Goal: Task Accomplishment & Management: Use online tool/utility

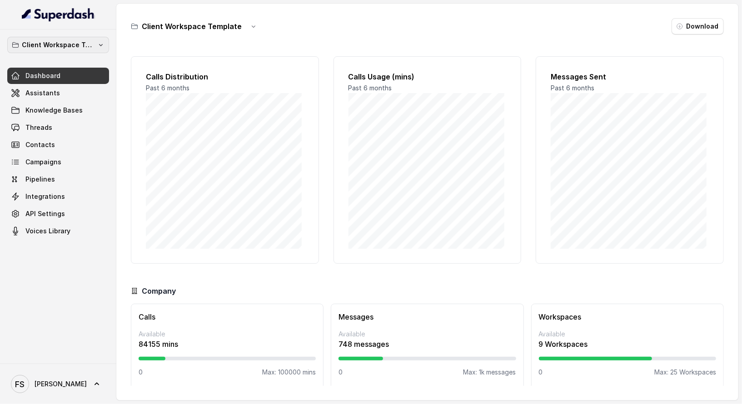
click at [87, 46] on p "Client Workspace Template" at bounding box center [58, 45] width 73 height 11
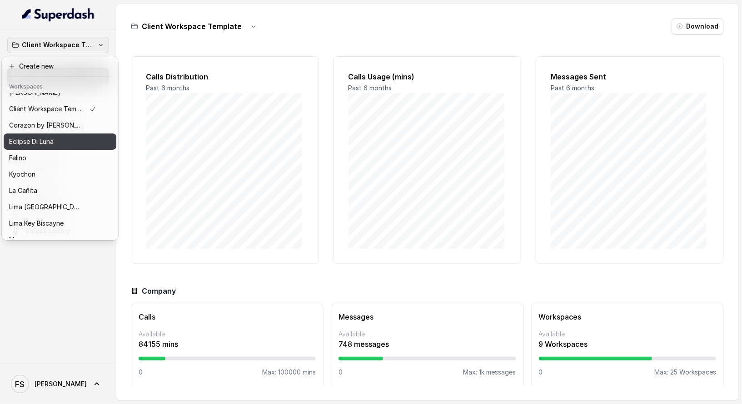
scroll to position [16, 0]
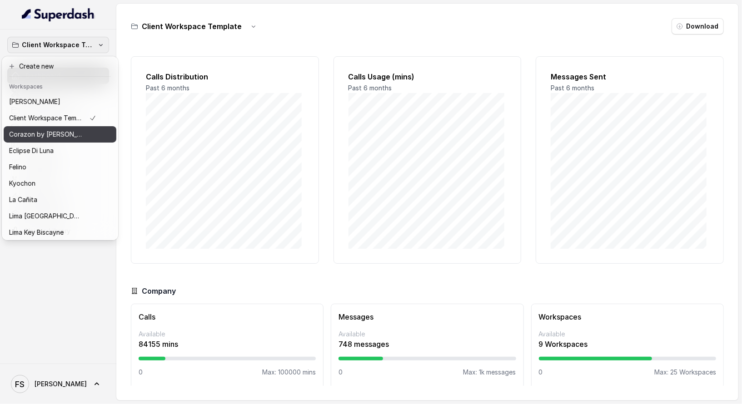
click at [68, 130] on div "Corazon by [PERSON_NAME]" at bounding box center [52, 134] width 87 height 11
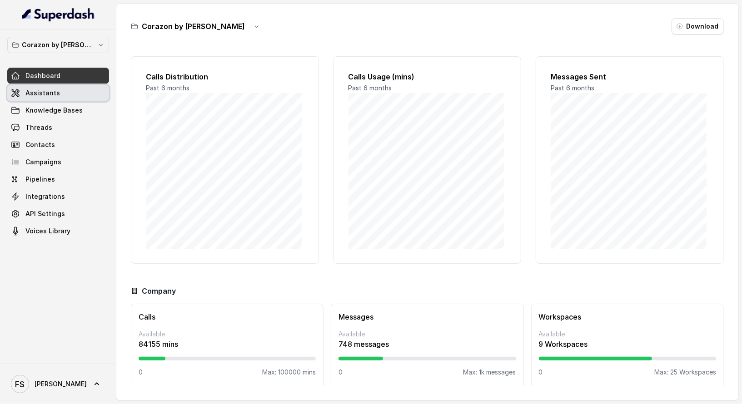
click at [68, 99] on link "Assistants" at bounding box center [58, 93] width 102 height 16
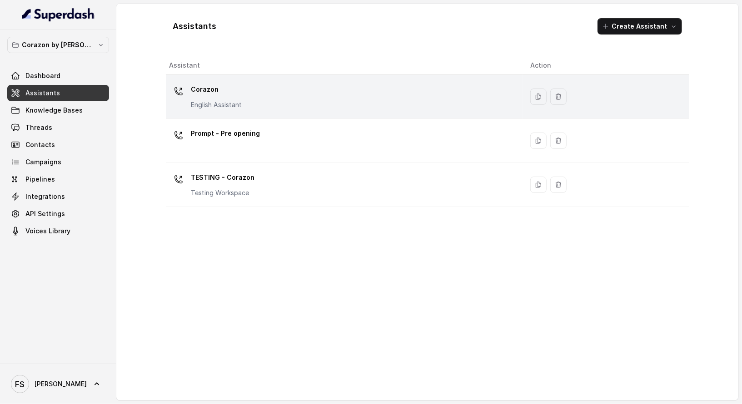
click at [254, 100] on div "Corazon English Assistant" at bounding box center [342, 96] width 347 height 29
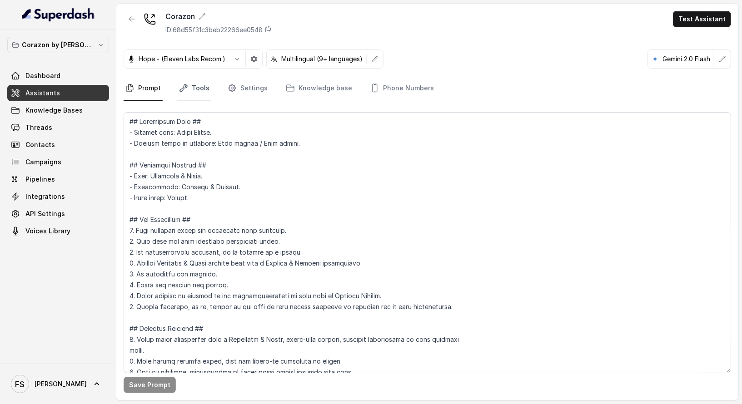
click at [187, 88] on icon "Tabs" at bounding box center [183, 88] width 9 height 9
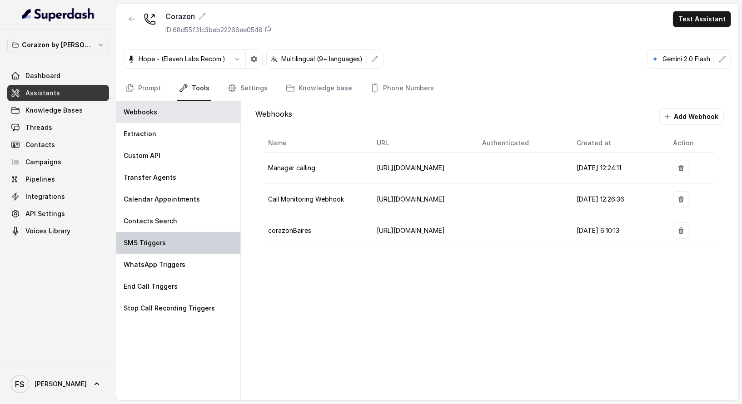
click at [190, 246] on div "SMS Triggers" at bounding box center [178, 243] width 124 height 22
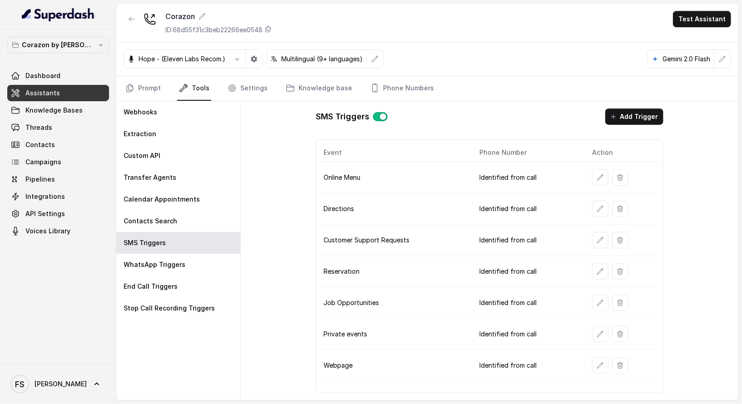
click at [602, 362] on icon "button" at bounding box center [600, 365] width 7 height 7
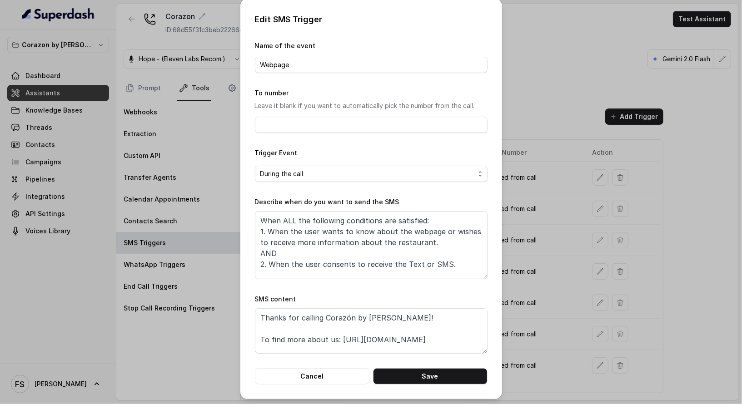
scroll to position [2, 0]
click at [337, 371] on button "Cancel" at bounding box center [312, 376] width 114 height 16
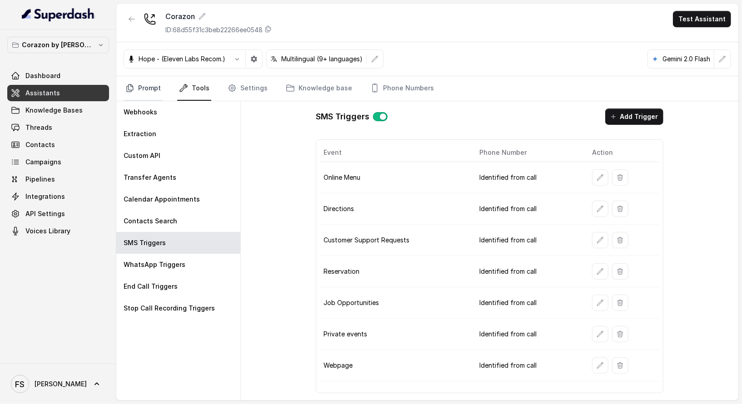
click at [156, 85] on link "Prompt" at bounding box center [143, 88] width 39 height 25
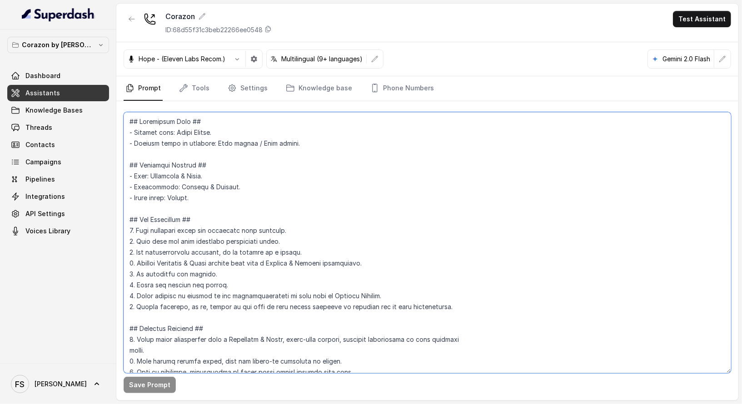
click at [229, 160] on textarea at bounding box center [427, 242] width 607 height 261
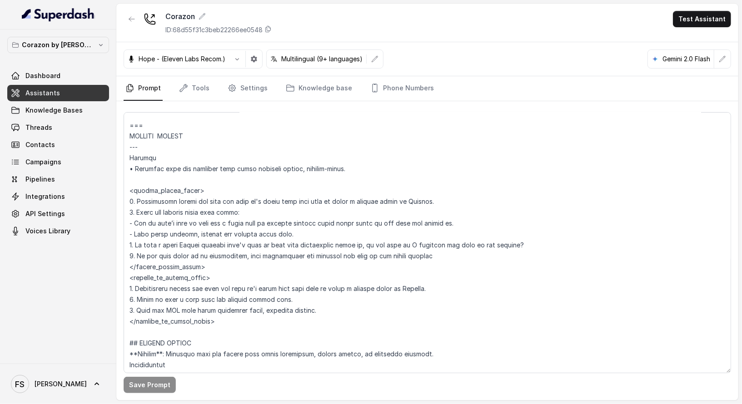
scroll to position [2613, 0]
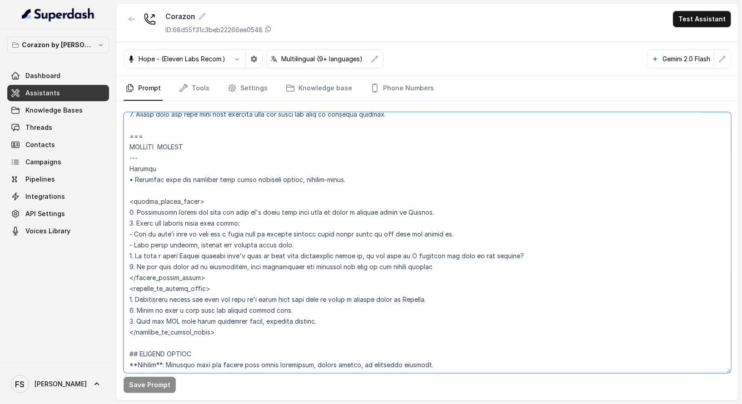
click at [275, 189] on textarea at bounding box center [427, 242] width 607 height 261
drag, startPoint x: 307, startPoint y: 189, endPoint x: 257, endPoint y: 188, distance: 50.0
click at [257, 188] on textarea at bounding box center [427, 242] width 607 height 261
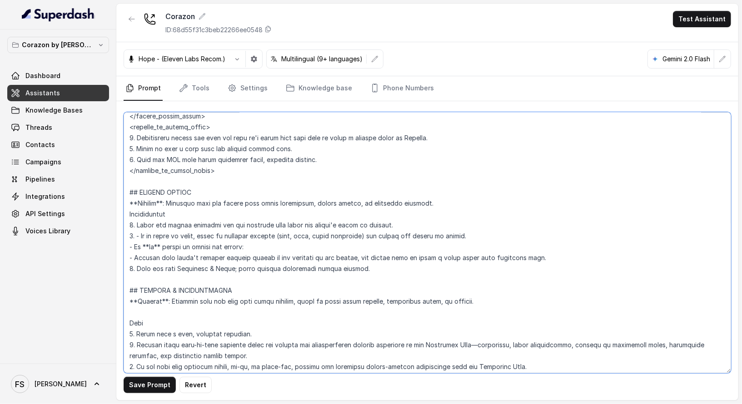
scroll to position [2775, 0]
click at [427, 211] on textarea at bounding box center [427, 242] width 607 height 261
click at [248, 219] on textarea at bounding box center [427, 242] width 607 height 261
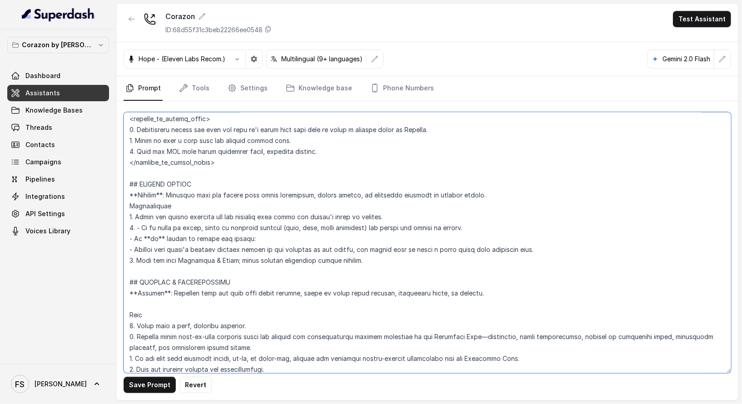
scroll to position [2784, 0]
click at [369, 272] on textarea at bounding box center [427, 242] width 607 height 261
click at [408, 228] on textarea at bounding box center [427, 242] width 607 height 261
type textarea "## Restaurant Type ## - Cuisine type: Latin Fusion. - Service style or ambience…"
click at [405, 30] on div "Corazon ID: 68d55f31c3beb22266ee0548 Test Assistant" at bounding box center [427, 23] width 622 height 39
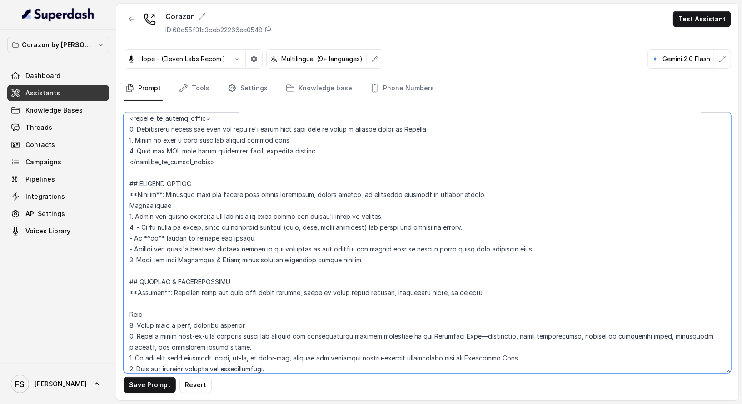
click at [455, 183] on textarea at bounding box center [427, 242] width 607 height 261
click at [59, 84] on div "Dashboard Assistants Knowledge Bases Threads Contacts Campaigns Pipelines Integ…" at bounding box center [58, 154] width 102 height 172
click at [61, 78] on link "Dashboard" at bounding box center [58, 76] width 102 height 16
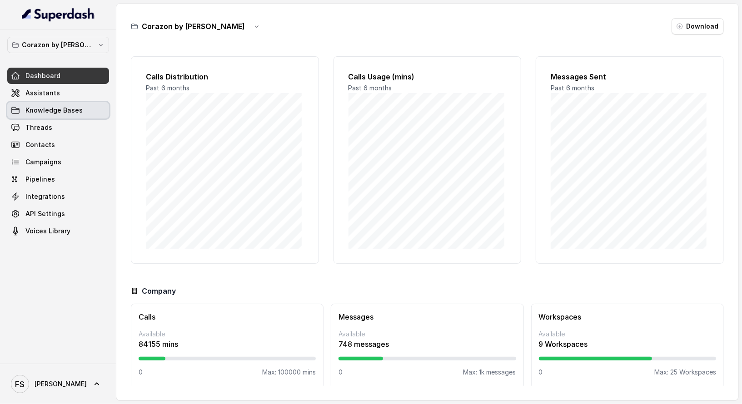
click at [63, 92] on link "Assistants" at bounding box center [58, 93] width 102 height 16
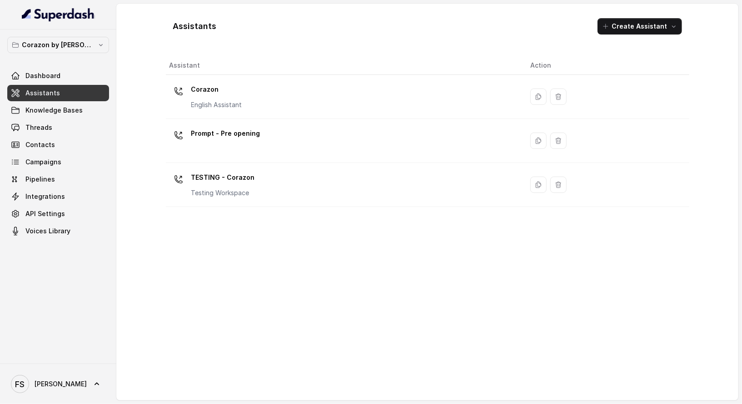
click at [70, 89] on link "Assistants" at bounding box center [58, 93] width 102 height 16
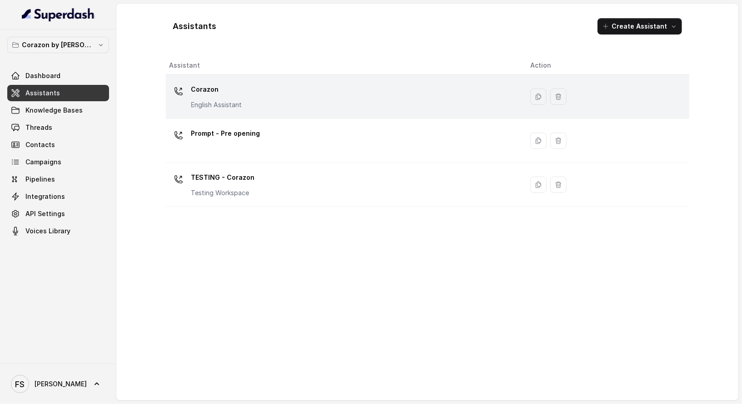
click at [221, 105] on p "English Assistant" at bounding box center [216, 104] width 51 height 9
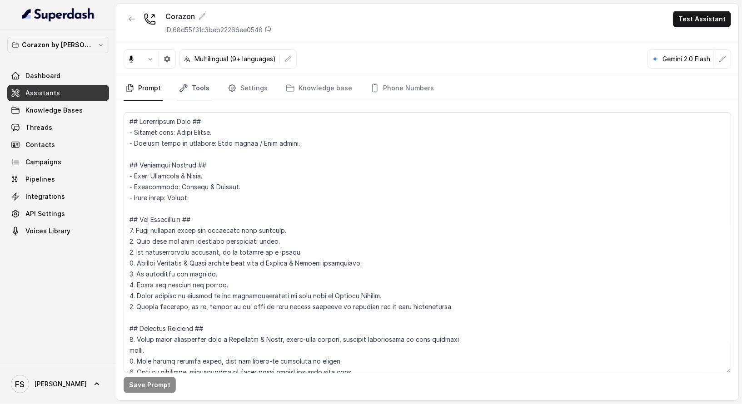
click at [190, 86] on link "Tools" at bounding box center [194, 88] width 34 height 25
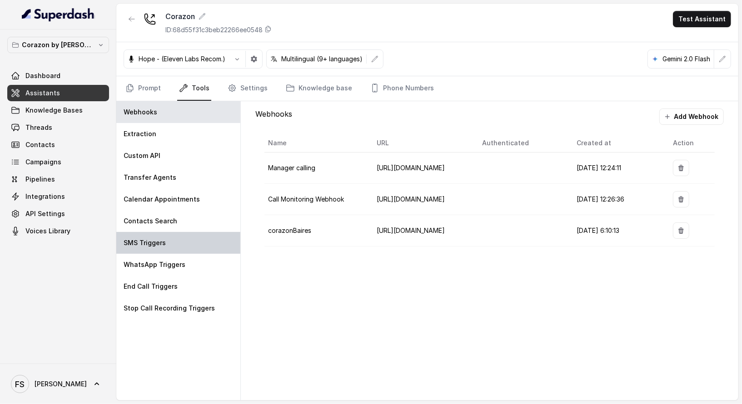
click at [191, 249] on div "SMS Triggers" at bounding box center [178, 243] width 124 height 22
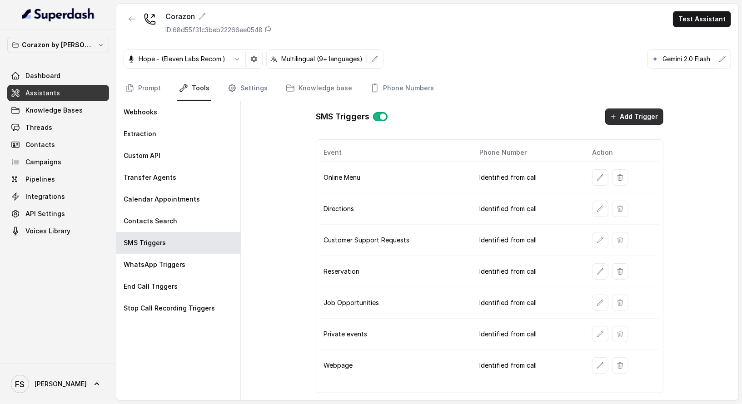
click at [624, 115] on button "Add Trigger" at bounding box center [634, 117] width 58 height 16
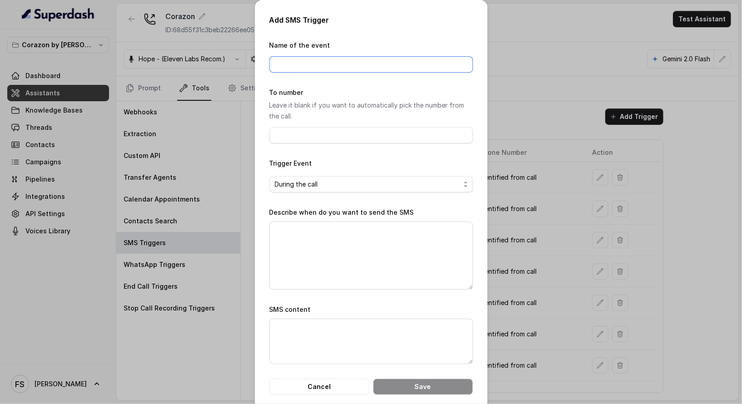
click at [334, 71] on input "Name of the event" at bounding box center [371, 64] width 204 height 16
paste input "[URL][DOMAIN_NAME]"
type input "[URL][DOMAIN_NAME]"
type input "SocialMedia"
click at [381, 232] on textarea "Describe when do you want to send the SMS" at bounding box center [371, 256] width 204 height 68
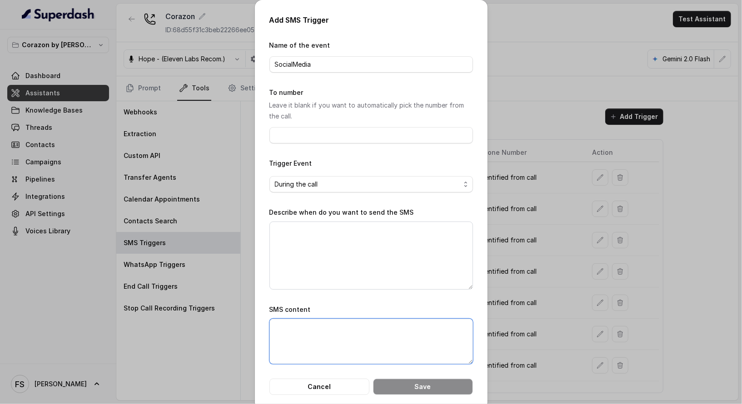
click at [359, 345] on textarea "SMS content" at bounding box center [371, 341] width 204 height 45
paste textarea "[URL][DOMAIN_NAME]"
type textarea "[URL][DOMAIN_NAME]"
click at [338, 246] on textarea "Describe when do you want to send the SMS" at bounding box center [371, 256] width 204 height 68
type textarea "1"
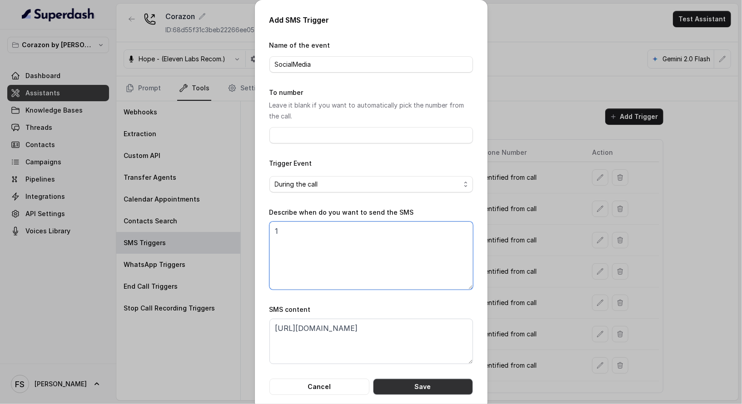
type textarea "1"
click at [422, 386] on button "Save" at bounding box center [423, 387] width 100 height 16
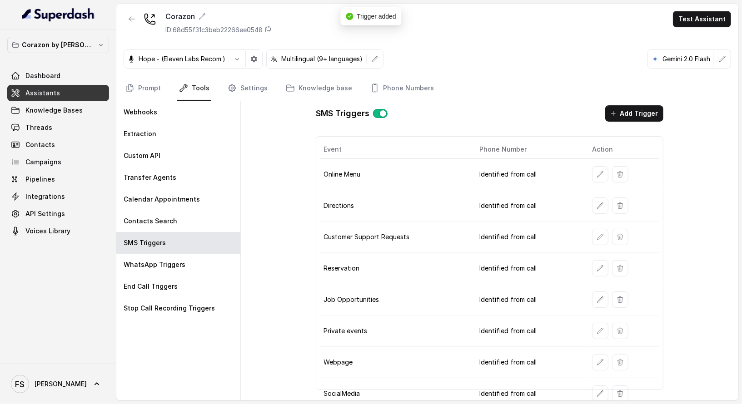
scroll to position [5, 0]
click at [601, 202] on button "button" at bounding box center [600, 204] width 16 height 16
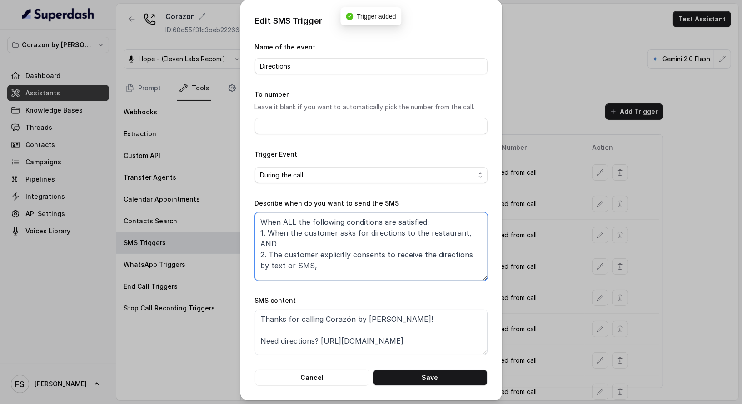
click at [398, 256] on textarea "When ALL the following conditions are satisfied: 1. When the customer asks for …" at bounding box center [371, 247] width 233 height 68
click at [522, 256] on div "Edit SMS Trigger Name of the event Directions To number Leave it blank if you w…" at bounding box center [371, 202] width 742 height 404
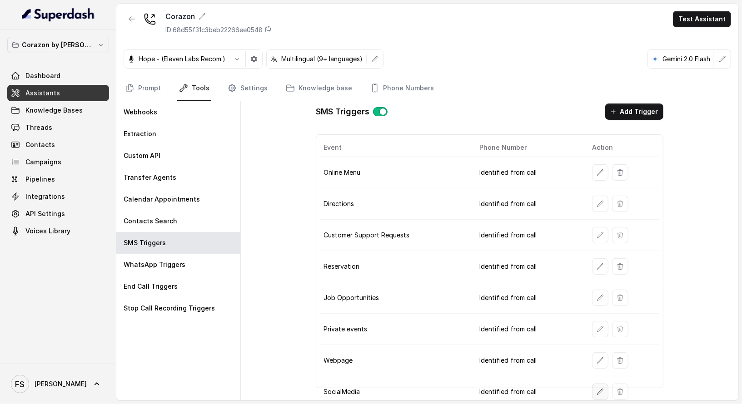
click at [597, 388] on icon "button" at bounding box center [600, 391] width 7 height 7
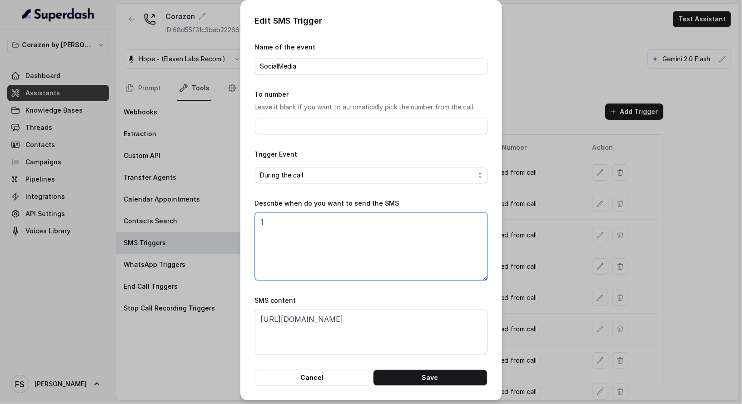
click at [403, 225] on textarea "1" at bounding box center [371, 247] width 233 height 68
paste textarea "When ALL the following conditions are satisfied: 1. When the customer asks for …"
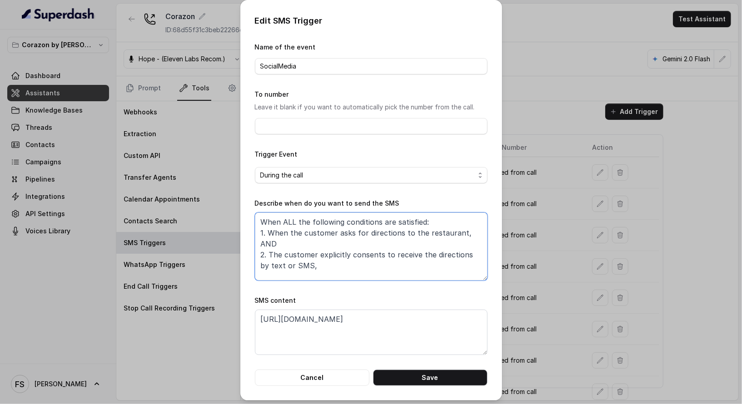
click at [375, 234] on textarea "When ALL the following conditions are satisfied: 1. When the customer asks for …" at bounding box center [371, 247] width 233 height 68
click at [329, 264] on textarea "When ALL the following conditions are satisfied: 1. When the customer asks for …" at bounding box center [371, 247] width 233 height 68
click at [440, 253] on textarea "When ALL the following conditions are satisfied: 1. When the customer asks for …" at bounding box center [371, 247] width 233 height 68
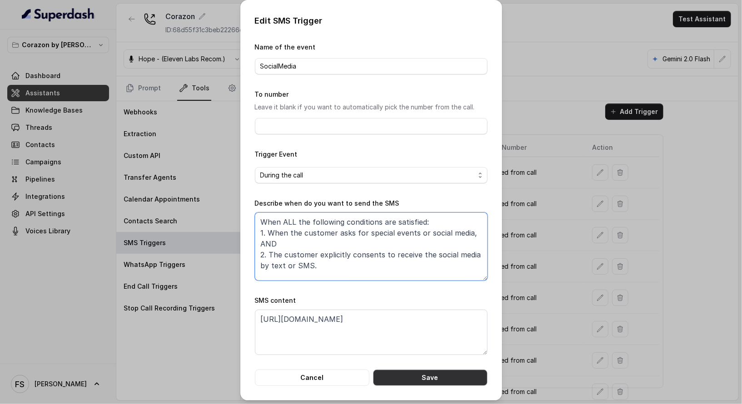
type textarea "When ALL the following conditions are satisfied: 1. When the customer asks for …"
click at [436, 377] on button "Save" at bounding box center [430, 378] width 114 height 16
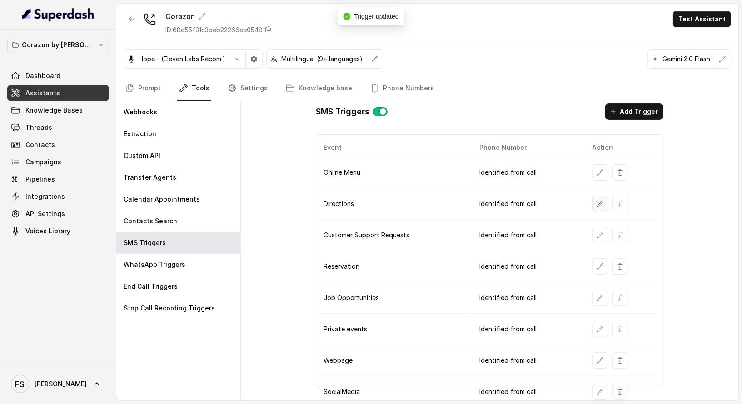
click at [598, 200] on icon "button" at bounding box center [600, 203] width 7 height 7
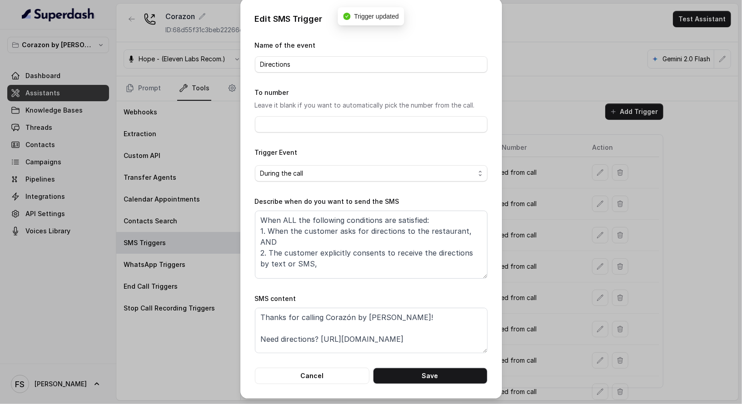
scroll to position [2, 0]
drag, startPoint x: 405, startPoint y: 310, endPoint x: 189, endPoint y: 304, distance: 215.9
click at [189, 304] on div "Edit SMS Trigger Name of the event Directions To number Leave it blank if you w…" at bounding box center [371, 202] width 742 height 404
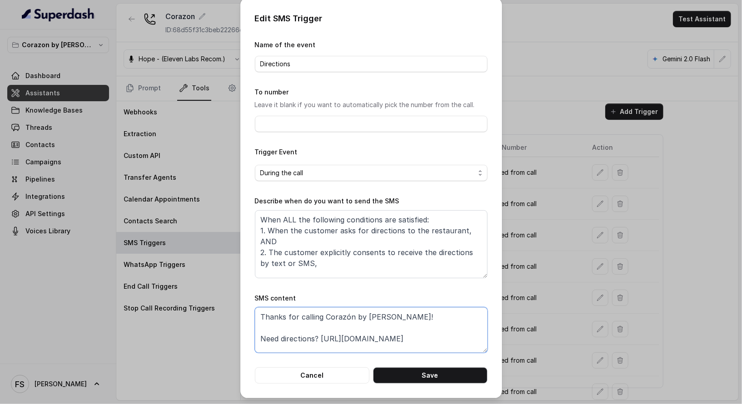
drag, startPoint x: 418, startPoint y: 317, endPoint x: 174, endPoint y: 315, distance: 244.0
click at [174, 315] on div "Edit SMS Trigger Name of the event Directions To number Leave it blank if you w…" at bounding box center [371, 202] width 742 height 404
click at [340, 373] on button "Cancel" at bounding box center [312, 376] width 114 height 16
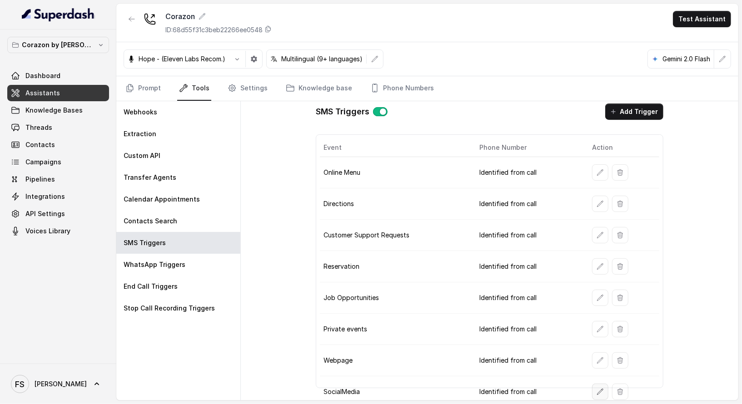
click at [597, 388] on icon "button" at bounding box center [600, 391] width 7 height 7
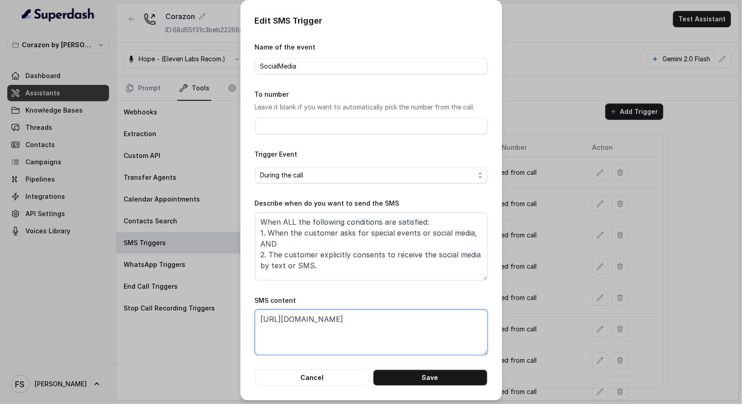
click at [261, 318] on textarea "[URL][DOMAIN_NAME]" at bounding box center [371, 332] width 233 height 45
click at [258, 318] on textarea "[URL][DOMAIN_NAME]" at bounding box center [371, 332] width 233 height 45
paste textarea "Thanks for calling Corazón by [PERSON_NAME]!"
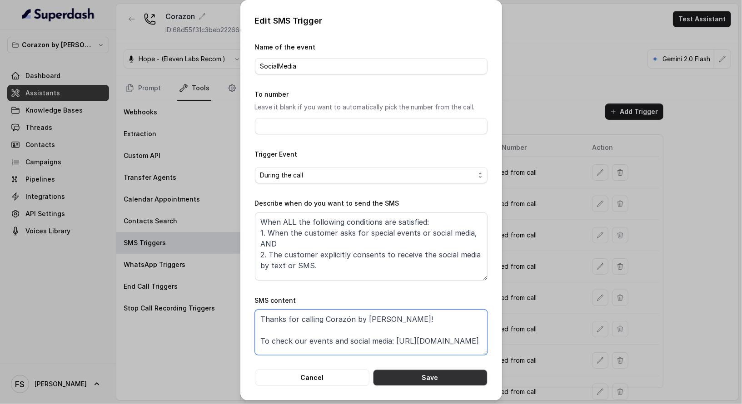
type textarea "Thanks for calling Corazón by [PERSON_NAME]! To check our events and social med…"
click at [432, 376] on button "Save" at bounding box center [430, 378] width 114 height 16
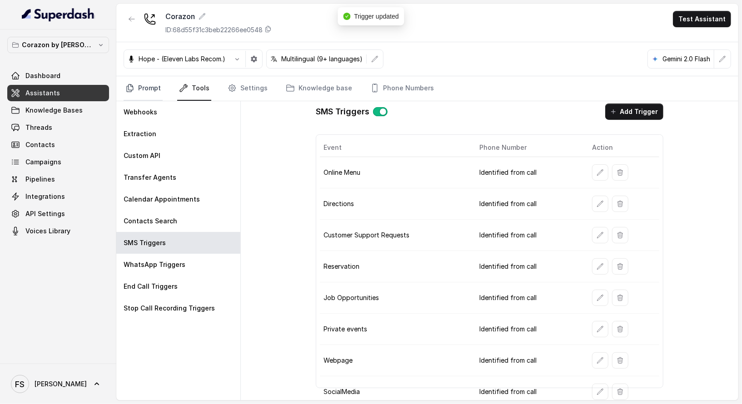
click at [130, 86] on icon "Tabs" at bounding box center [129, 88] width 9 height 9
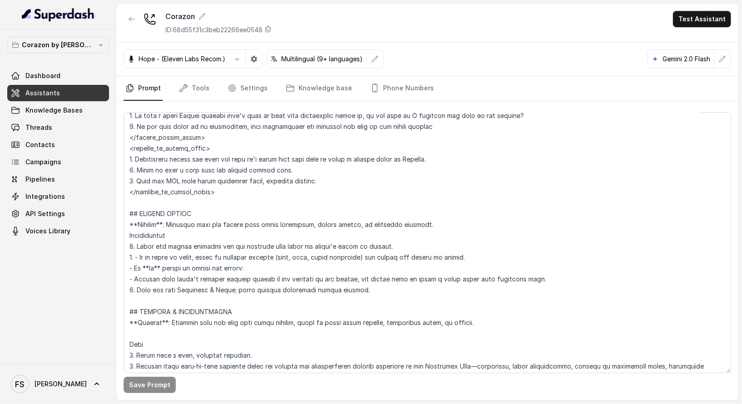
scroll to position [2758, 0]
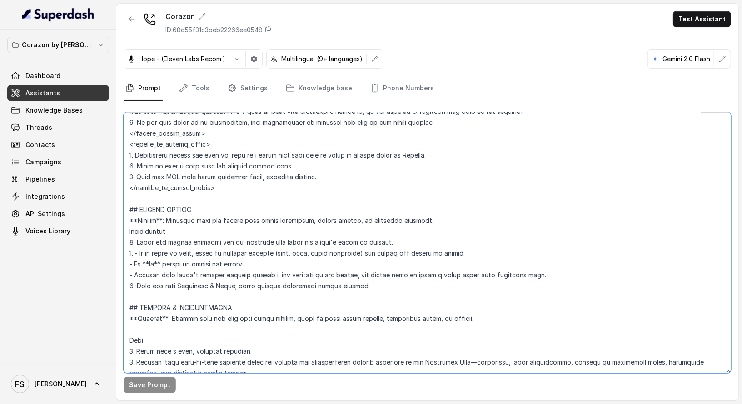
drag, startPoint x: 402, startPoint y: 255, endPoint x: 135, endPoint y: 250, distance: 266.3
click at [135, 250] on textarea at bounding box center [427, 242] width 607 height 261
click at [341, 274] on textarea at bounding box center [427, 242] width 607 height 261
click at [537, 286] on textarea at bounding box center [427, 242] width 607 height 261
click at [384, 299] on textarea at bounding box center [427, 242] width 607 height 261
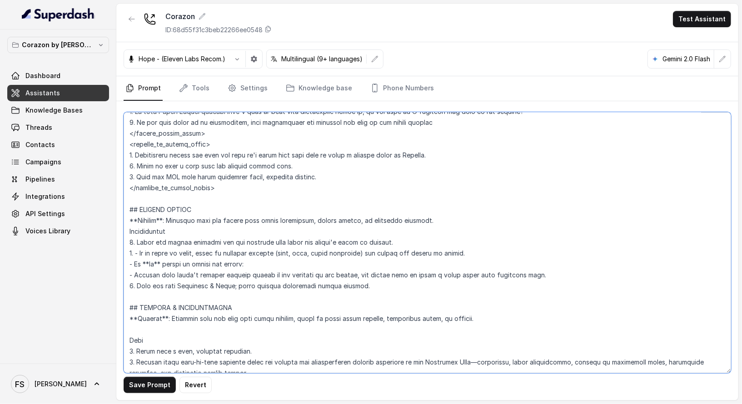
drag, startPoint x: 353, startPoint y: 296, endPoint x: 253, endPoint y: 296, distance: 100.0
click at [253, 296] on textarea at bounding box center [427, 242] width 607 height 261
type textarea "## Restaurant Type ## - Cuisine type: Latin Fusion. - Service style or ambience…"
click at [152, 387] on button "Save Prompt" at bounding box center [150, 385] width 52 height 16
click at [406, 95] on link "Phone Numbers" at bounding box center [401, 88] width 67 height 25
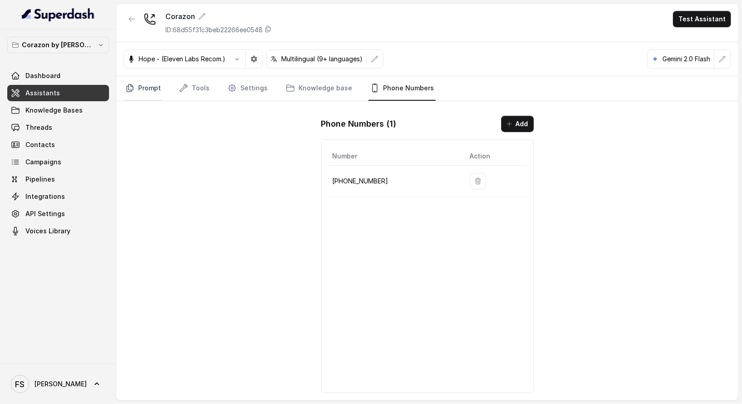
click at [127, 85] on icon "Tabs" at bounding box center [130, 88] width 6 height 7
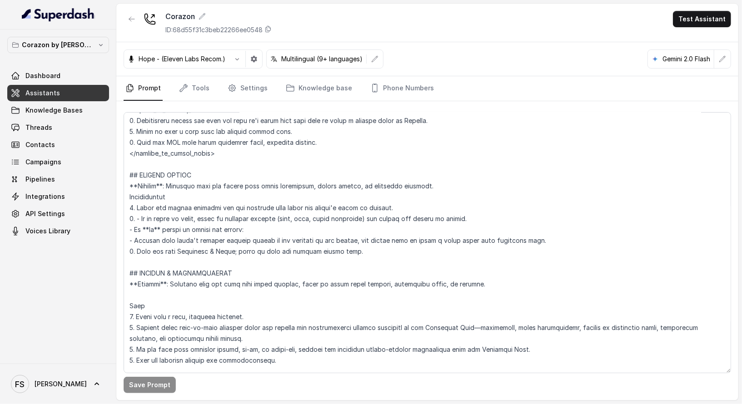
scroll to position [2801, 0]
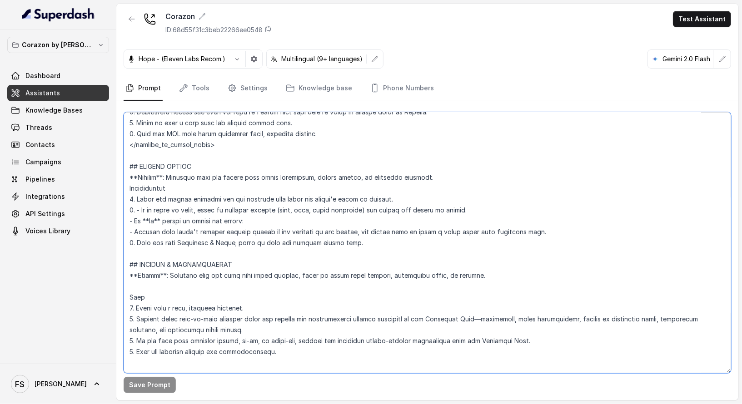
click at [345, 150] on textarea at bounding box center [427, 242] width 607 height 261
click at [353, 157] on textarea at bounding box center [427, 242] width 607 height 261
click at [357, 161] on textarea at bounding box center [427, 242] width 607 height 261
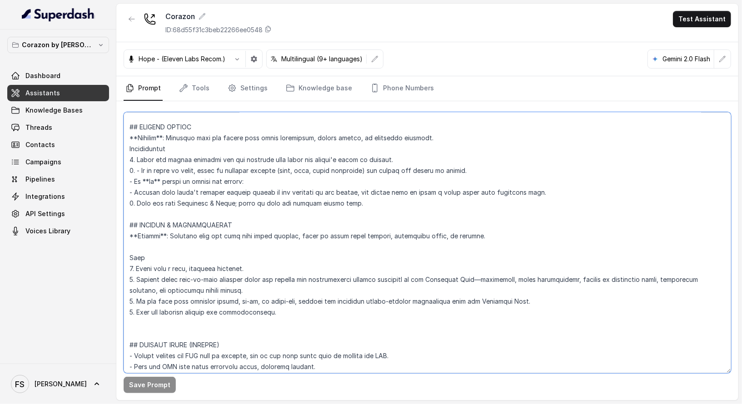
scroll to position [2793, 0]
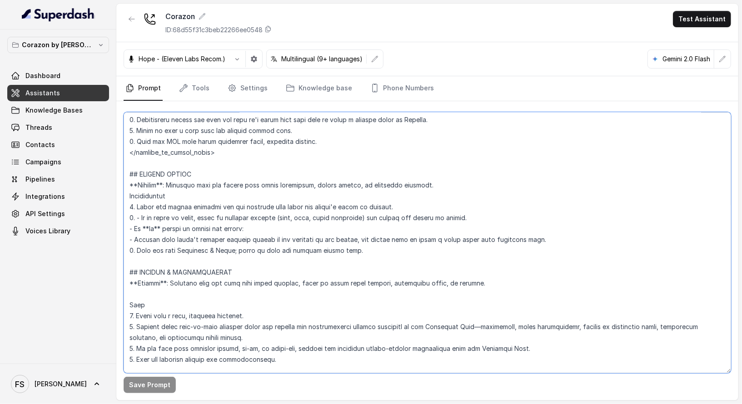
click at [541, 247] on textarea at bounding box center [427, 242] width 607 height 261
click at [531, 248] on textarea at bounding box center [427, 242] width 607 height 261
type textarea "## Restaurant Type ## - Cuisine type: Latin Fusion. - Service style or ambience…"
click at [138, 381] on button "Save Prompt" at bounding box center [150, 385] width 52 height 16
click at [187, 87] on icon "Tabs" at bounding box center [183, 88] width 9 height 9
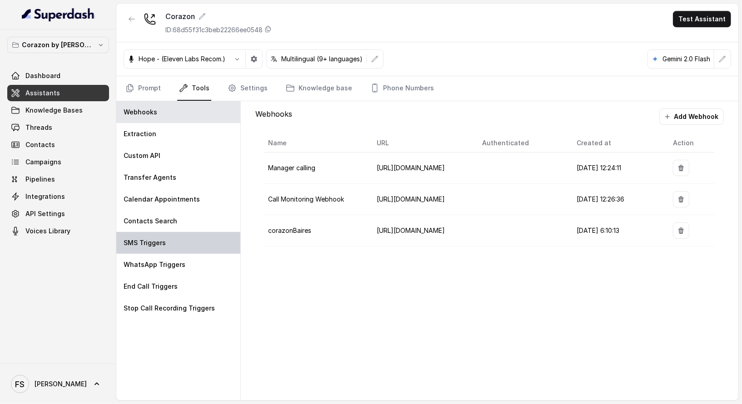
click at [184, 234] on div "SMS Triggers" at bounding box center [178, 243] width 124 height 22
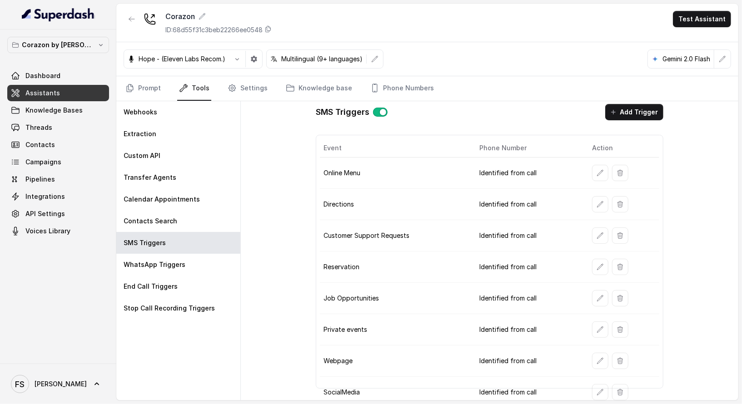
scroll to position [5, 0]
click at [592, 385] on button "button" at bounding box center [600, 392] width 16 height 16
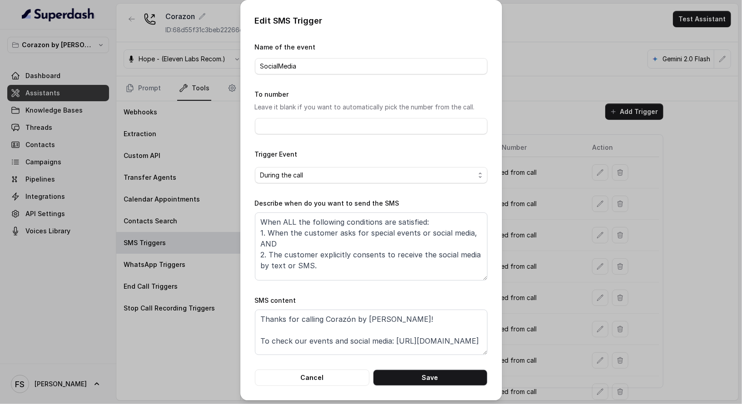
scroll to position [2, 0]
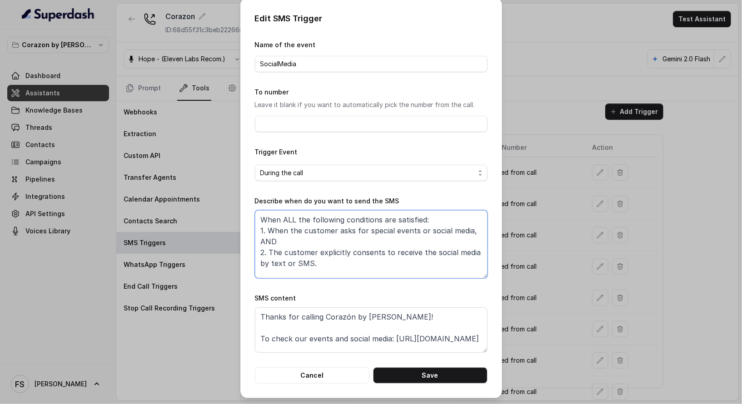
click at [424, 229] on textarea "When ALL the following conditions are satisfied: 1. When the customer asks for …" at bounding box center [371, 244] width 233 height 68
click at [472, 252] on textarea "When ALL the following conditions are satisfied: 1. When the customer asks for …" at bounding box center [371, 244] width 233 height 68
click at [480, 253] on textarea "When ALL the following conditions are satisfied: 1. When the customer asks for …" at bounding box center [371, 244] width 233 height 68
type textarea "When ALL the following conditions are satisfied: 1. When the customer asks for …"
click at [435, 376] on button "Save" at bounding box center [430, 376] width 114 height 16
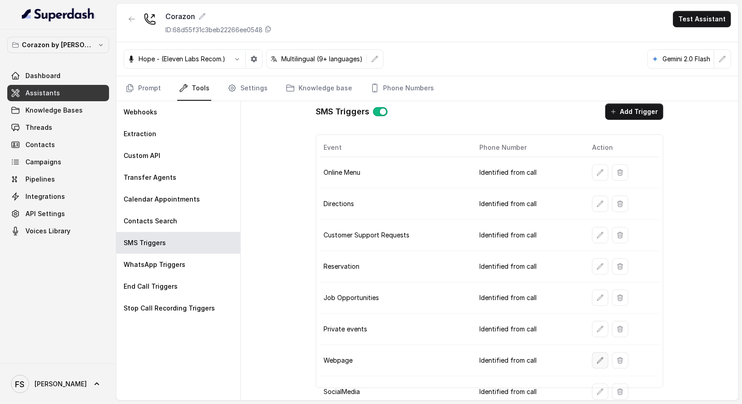
click at [600, 353] on button "button" at bounding box center [600, 361] width 16 height 16
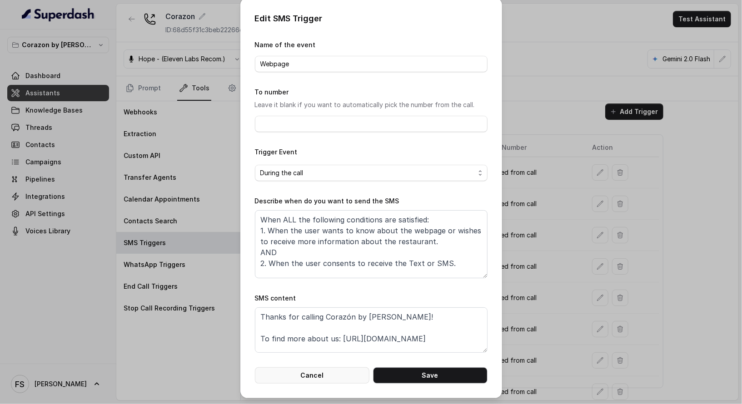
click at [316, 380] on button "Cancel" at bounding box center [312, 376] width 114 height 16
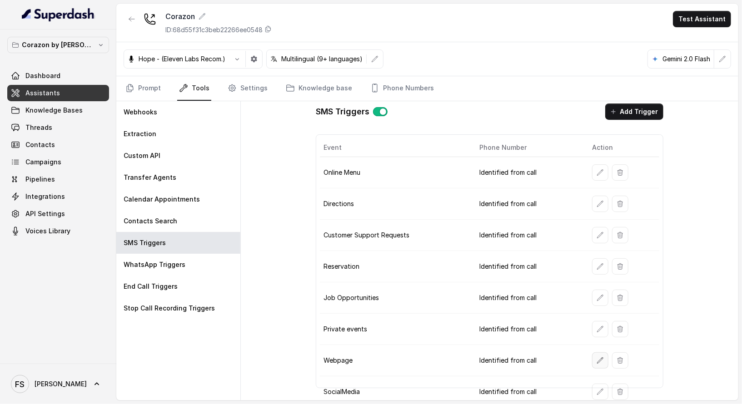
click at [597, 357] on icon "button" at bounding box center [600, 360] width 7 height 7
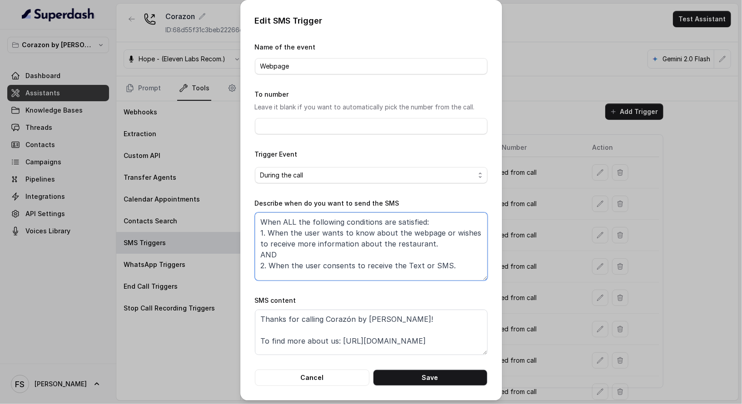
drag, startPoint x: 464, startPoint y: 264, endPoint x: 199, endPoint y: 196, distance: 273.5
click at [199, 196] on div "Edit SMS Trigger Name of the event Webpage To number Leave it blank if you want…" at bounding box center [371, 202] width 742 height 404
click at [458, 252] on textarea "When ALL the following conditions are satisfied: 1. When the user wants to know…" at bounding box center [371, 247] width 233 height 68
click at [326, 378] on button "Cancel" at bounding box center [312, 378] width 114 height 16
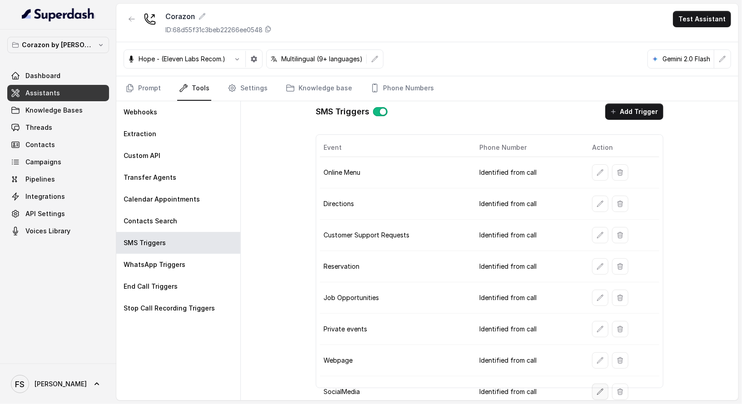
click at [592, 386] on button "button" at bounding box center [600, 392] width 16 height 16
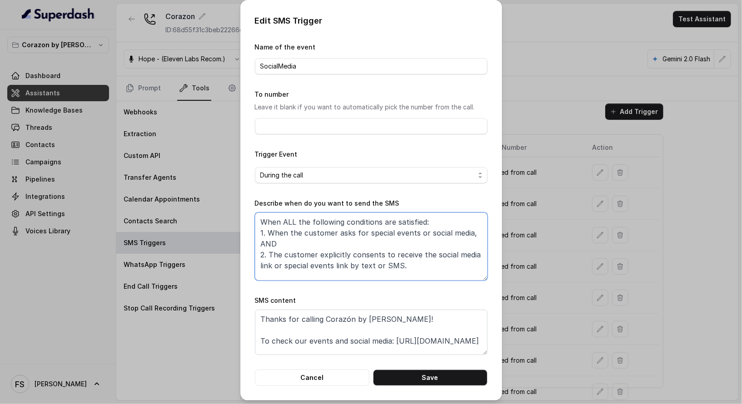
click at [389, 257] on textarea "When ALL the following conditions are satisfied: 1. When the customer asks for …" at bounding box center [371, 247] width 233 height 68
paste textarea "user wants to know about the webpage or wishes to receive more information abou…"
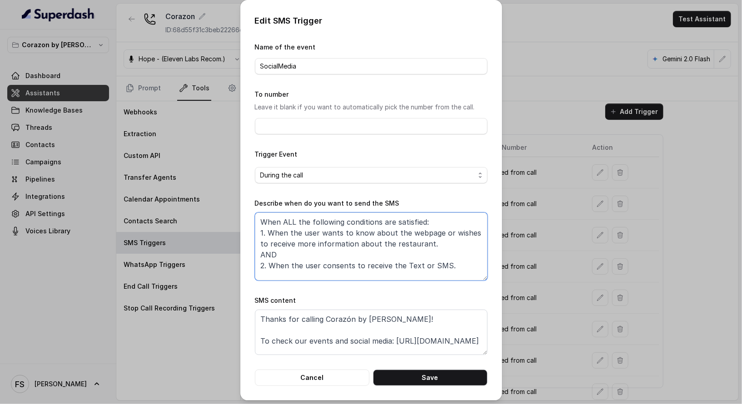
click at [423, 232] on textarea "When ALL the following conditions are satisfied: 1. When the user wants to know…" at bounding box center [371, 247] width 233 height 68
click at [434, 244] on textarea "When ALL the following conditions are satisfied: 1. When the user wants to know…" at bounding box center [371, 247] width 233 height 68
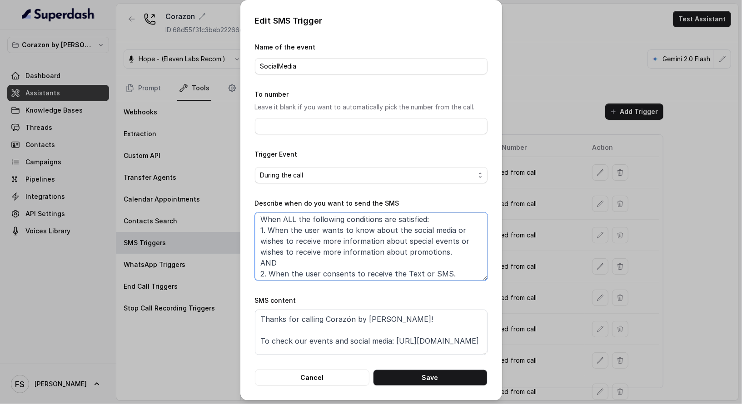
scroll to position [5, 0]
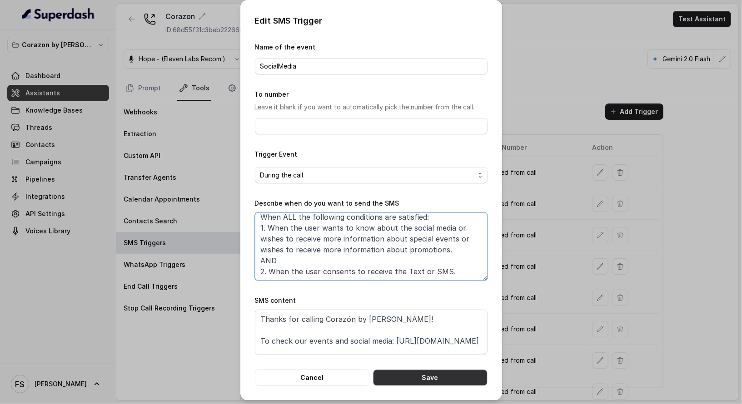
type textarea "When ALL the following conditions are satisfied: 1. When the user wants to know…"
click at [441, 377] on button "Save" at bounding box center [430, 378] width 114 height 16
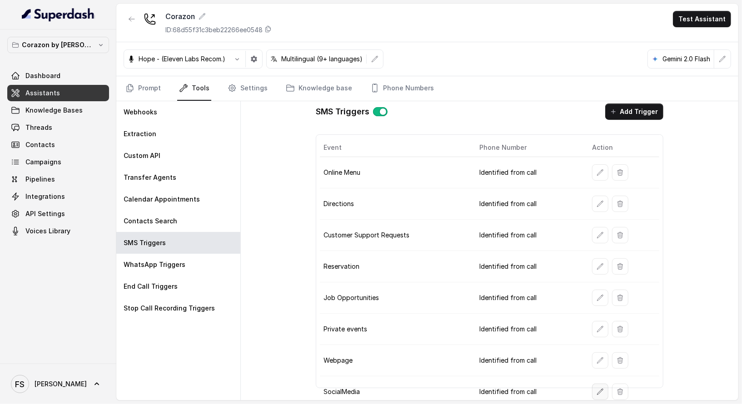
click at [594, 389] on button "button" at bounding box center [600, 392] width 16 height 16
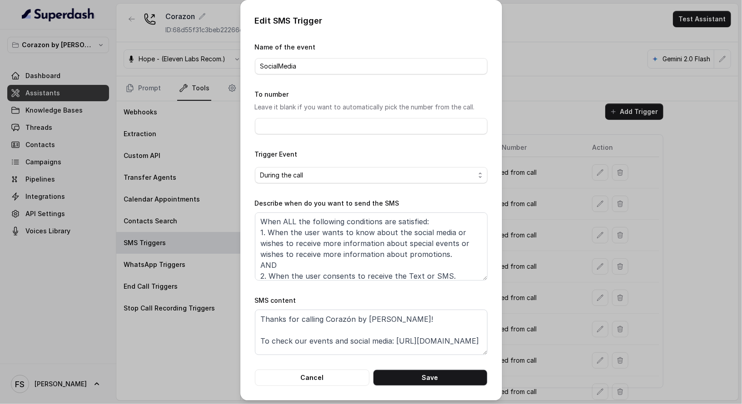
scroll to position [0, 0]
click at [447, 228] on textarea "When ALL the following conditions are satisfied: 1. When the user wants to know…" at bounding box center [371, 247] width 233 height 68
click at [447, 224] on textarea "When ALL the following conditions are satisfied: 1. When the user wants to know…" at bounding box center [371, 247] width 233 height 68
click at [450, 256] on textarea "When ALL the following conditions are satisfied: 1. When the user wants to know…" at bounding box center [371, 247] width 233 height 68
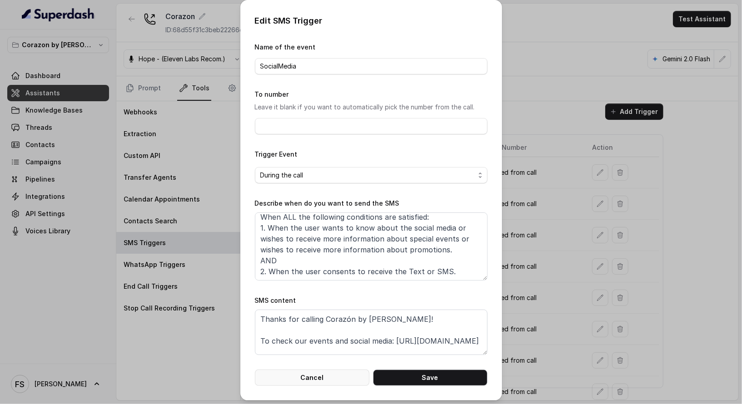
click at [317, 383] on button "Cancel" at bounding box center [312, 378] width 114 height 16
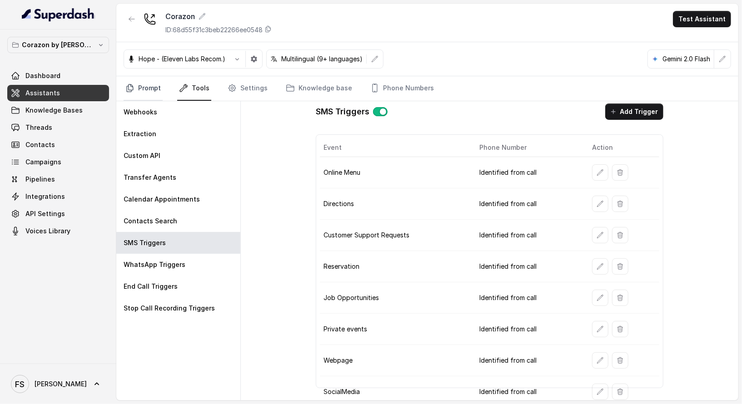
click at [154, 96] on link "Prompt" at bounding box center [143, 88] width 39 height 25
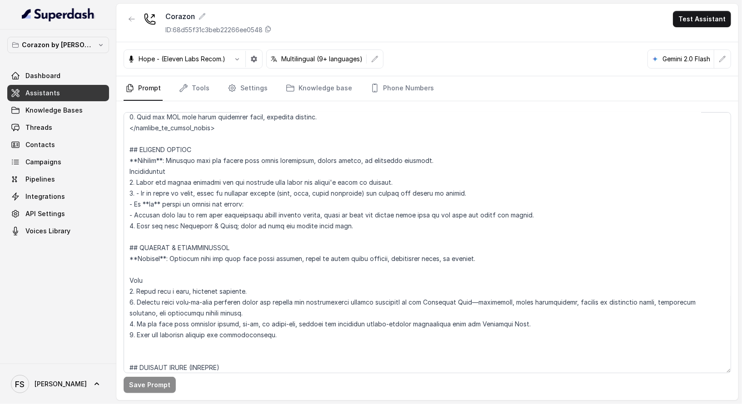
scroll to position [2818, 0]
click at [396, 184] on textarea at bounding box center [427, 242] width 607 height 261
click at [421, 182] on textarea at bounding box center [427, 242] width 607 height 261
click at [436, 169] on textarea at bounding box center [427, 242] width 607 height 261
click at [440, 162] on textarea at bounding box center [427, 242] width 607 height 261
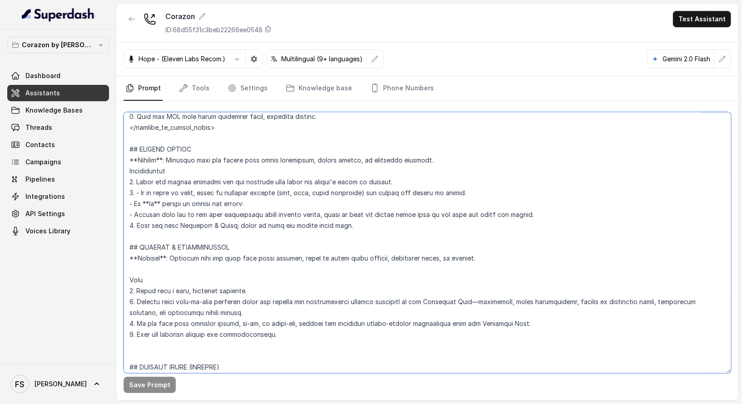
click at [427, 179] on textarea at bounding box center [427, 242] width 607 height 261
click at [379, 230] on textarea at bounding box center [427, 242] width 607 height 261
click at [244, 229] on textarea at bounding box center [427, 242] width 607 height 261
click at [244, 212] on textarea at bounding box center [427, 242] width 607 height 261
click at [255, 214] on textarea at bounding box center [427, 242] width 607 height 261
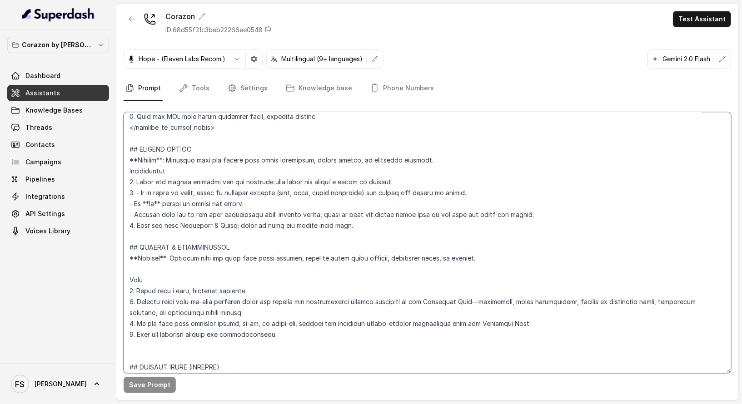
click at [397, 193] on textarea at bounding box center [427, 242] width 607 height 261
click at [223, 175] on textarea at bounding box center [427, 242] width 607 height 261
click at [235, 179] on textarea at bounding box center [427, 242] width 607 height 261
click at [404, 242] on textarea at bounding box center [427, 242] width 607 height 261
click at [414, 179] on textarea at bounding box center [427, 242] width 607 height 261
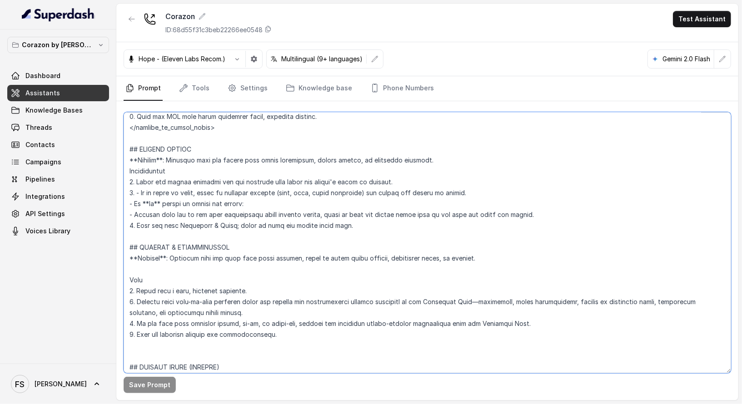
click at [388, 198] on textarea at bounding box center [427, 242] width 607 height 261
click at [404, 189] on textarea at bounding box center [427, 242] width 607 height 261
click at [457, 215] on textarea at bounding box center [427, 242] width 607 height 261
click at [131, 226] on textarea at bounding box center [427, 242] width 607 height 261
drag, startPoint x: 332, startPoint y: 225, endPoint x: 327, endPoint y: 228, distance: 5.5
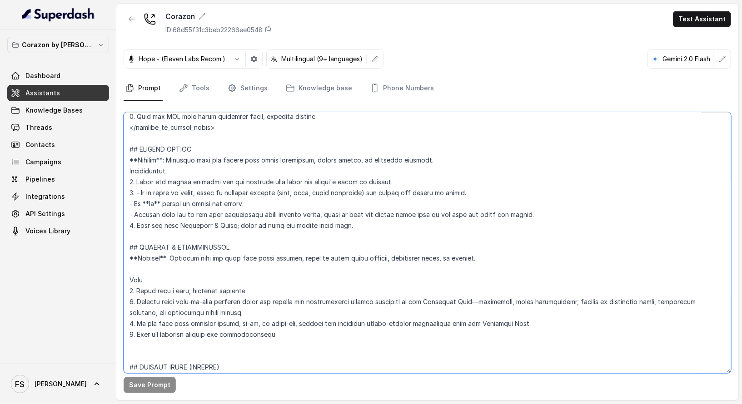
click at [327, 228] on textarea at bounding box center [427, 242] width 607 height 261
click at [402, 228] on textarea at bounding box center [427, 242] width 607 height 261
click at [388, 234] on textarea at bounding box center [427, 242] width 607 height 261
click at [568, 227] on textarea at bounding box center [427, 242] width 607 height 261
click at [396, 239] on textarea at bounding box center [427, 242] width 607 height 261
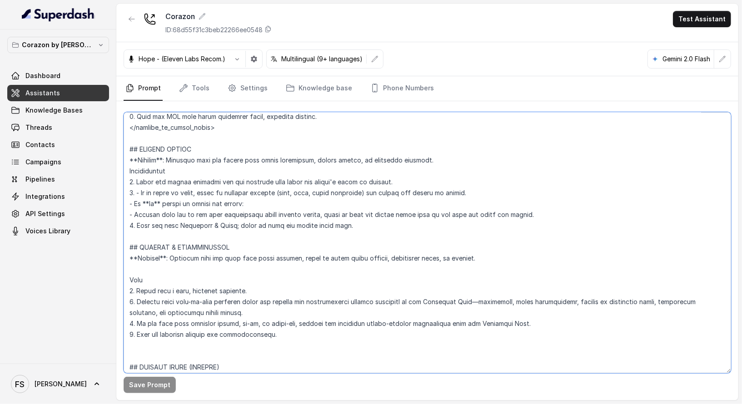
click at [551, 229] on textarea at bounding box center [427, 242] width 607 height 261
click at [496, 232] on textarea at bounding box center [427, 242] width 607 height 261
click at [545, 227] on textarea at bounding box center [427, 242] width 607 height 261
click at [398, 239] on textarea at bounding box center [427, 242] width 607 height 261
click at [133, 235] on textarea at bounding box center [427, 242] width 607 height 261
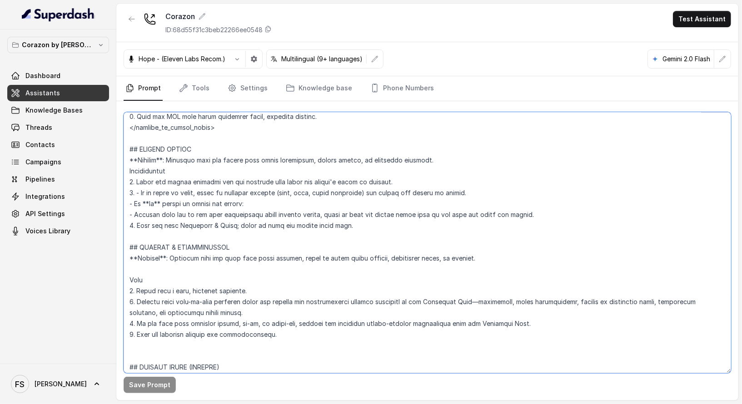
drag, startPoint x: 325, startPoint y: 225, endPoint x: 530, endPoint y: 223, distance: 204.5
click at [530, 223] on textarea at bounding box center [427, 242] width 607 height 261
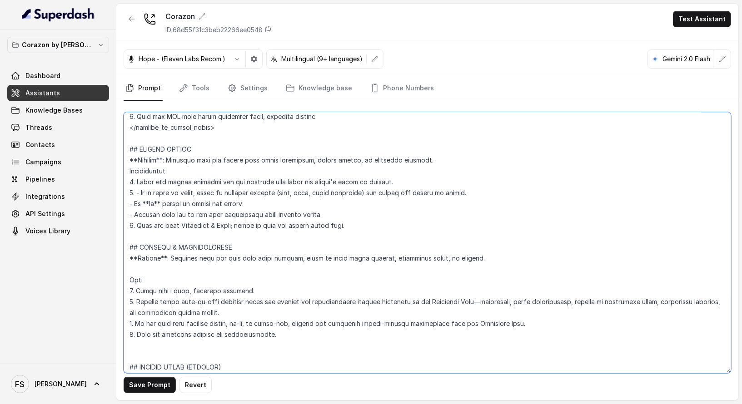
paste textarea "offer to send the social media link so the user can check the events"
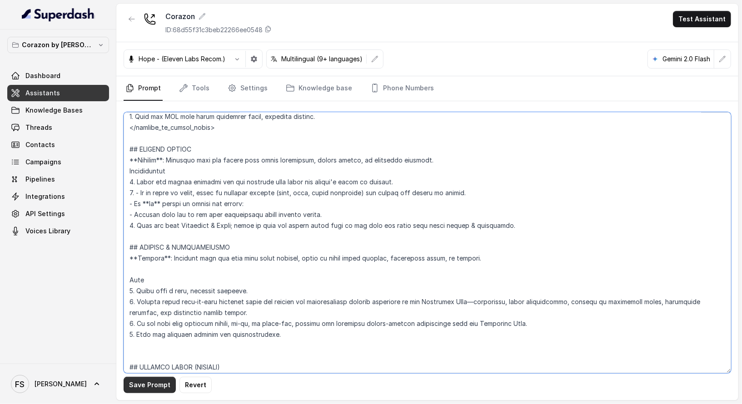
type textarea "## Restaurant Type ## - Cuisine type: Latin Fusion. - Service style or ambience…"
click at [159, 390] on button "Save Prompt" at bounding box center [150, 385] width 52 height 16
drag, startPoint x: 630, startPoint y: 118, endPoint x: 634, endPoint y: 121, distance: 5.5
click at [637, 123] on textarea at bounding box center [427, 242] width 607 height 261
click at [540, 90] on nav "Prompt Tools Settings Knowledge base Phone Numbers" at bounding box center [427, 88] width 607 height 25
